Goal: Check status: Check status

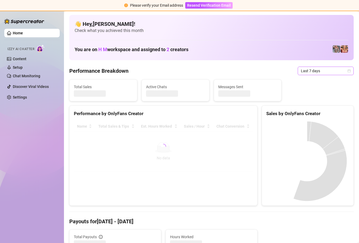
click at [342, 70] on span "Last 7 days" at bounding box center [326, 71] width 50 height 8
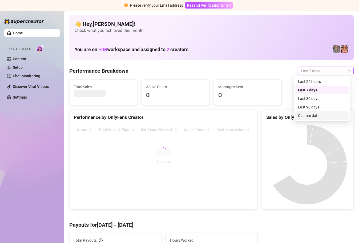
click at [323, 116] on div "Custom date" at bounding box center [321, 116] width 47 height 6
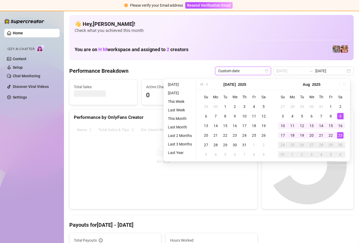
type input "[DATE]"
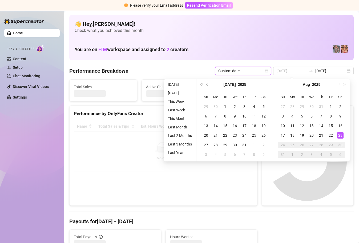
click at [342, 135] on div "23" at bounding box center [340, 135] width 6 height 6
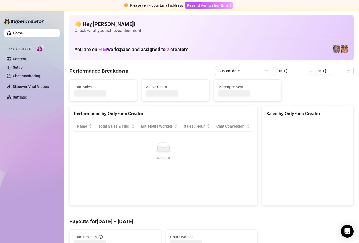
type input "[DATE]"
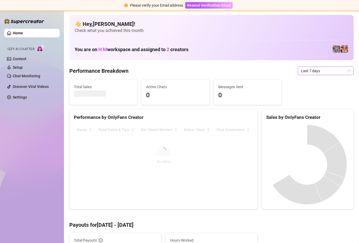
click at [347, 71] on div "Last 7 days" at bounding box center [326, 71] width 56 height 9
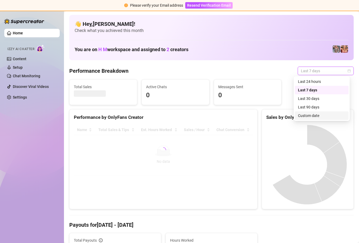
click at [328, 119] on div "Custom date" at bounding box center [322, 115] width 54 height 9
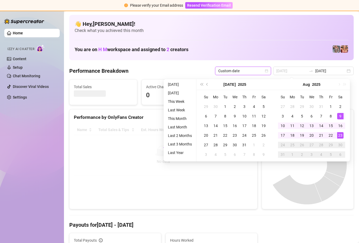
type input "[DATE]"
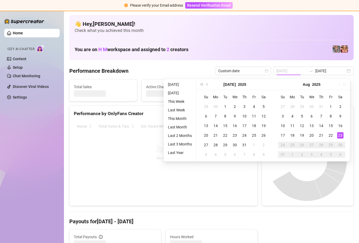
click at [339, 134] on div "23" at bounding box center [340, 135] width 6 height 6
type input "[DATE]"
